Goal: Transaction & Acquisition: Subscribe to service/newsletter

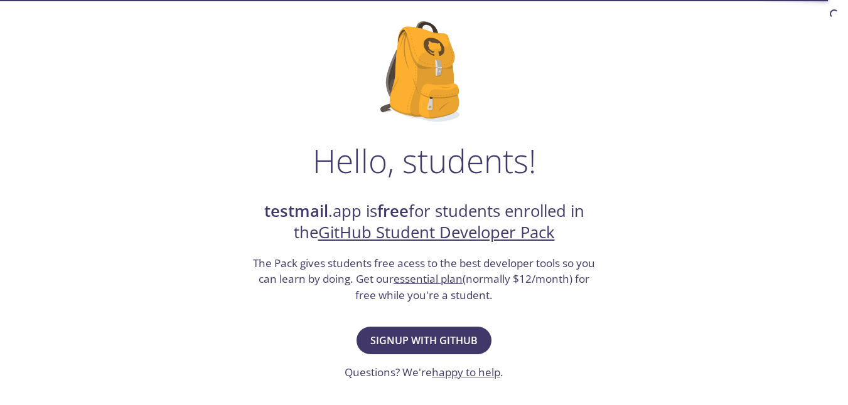
scroll to position [125, 0]
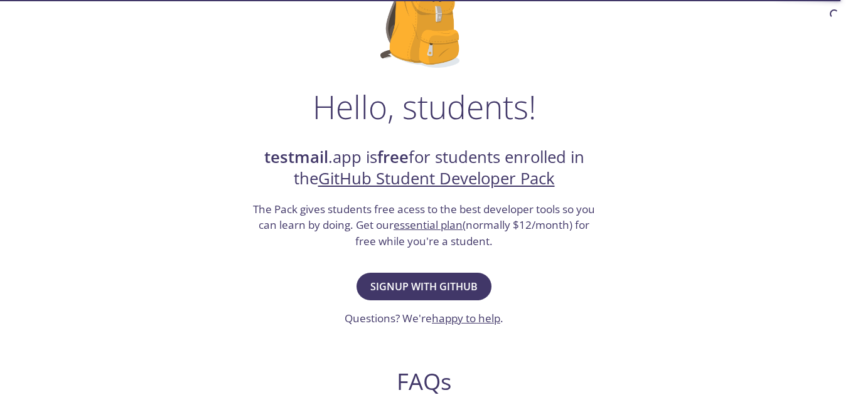
click at [447, 181] on link "GitHub Student Developer Pack" at bounding box center [436, 179] width 237 height 22
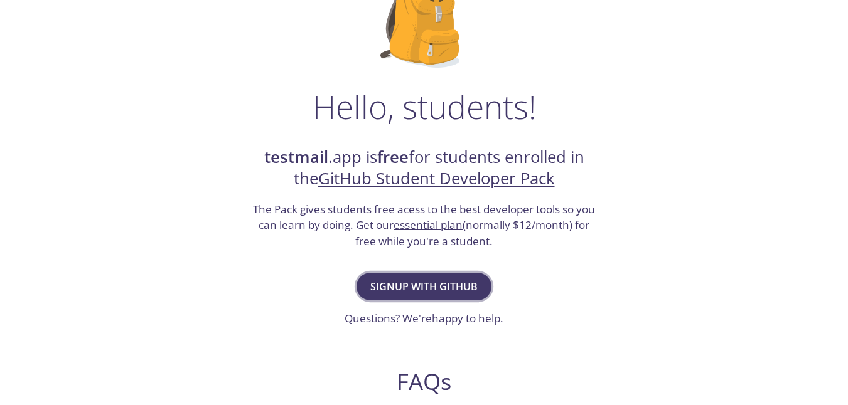
click at [439, 289] on span "Signup with GitHub" at bounding box center [423, 287] width 107 height 18
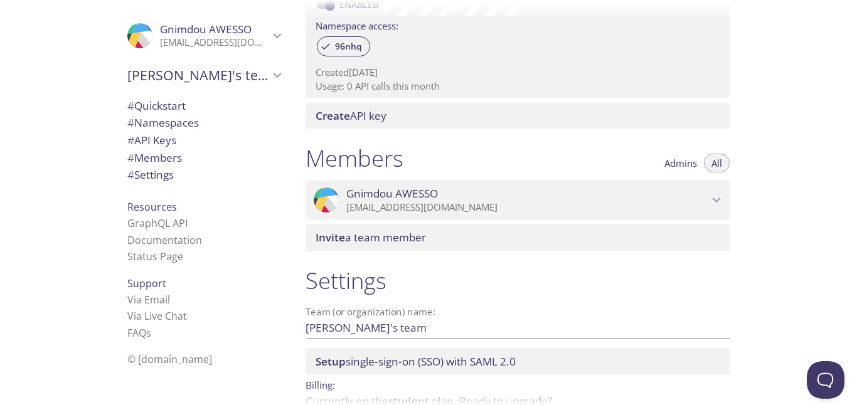
scroll to position [487, 0]
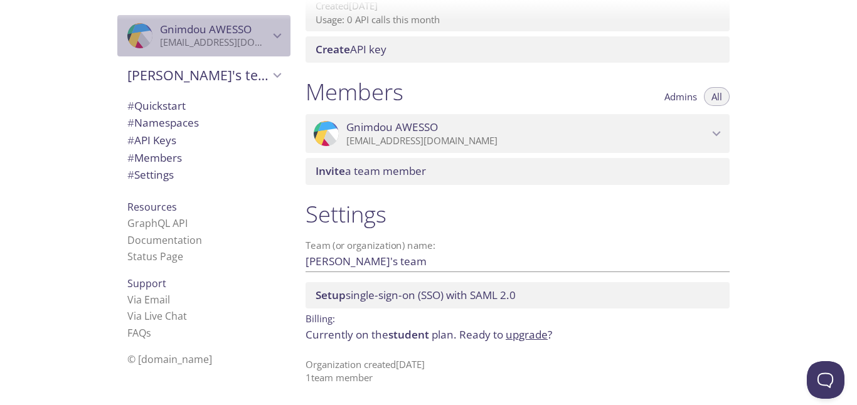
click at [274, 36] on icon "Gnimdou AWESSO" at bounding box center [278, 35] width 8 height 5
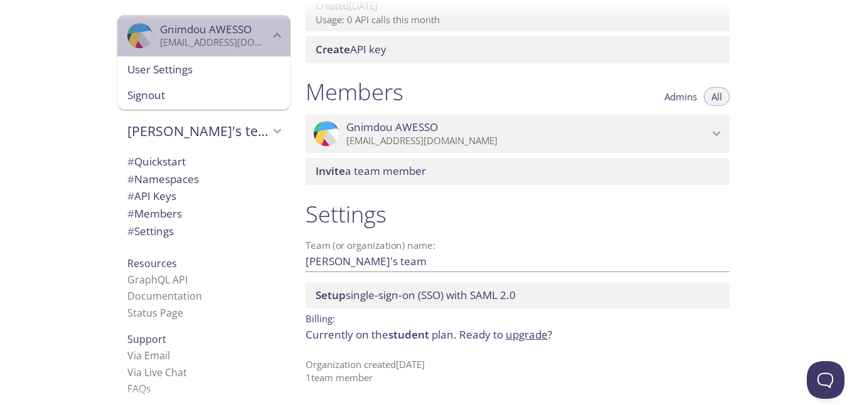
click at [270, 28] on icon "Gnimdou AWESSO" at bounding box center [277, 36] width 16 height 16
